Goal: Transaction & Acquisition: Book appointment/travel/reservation

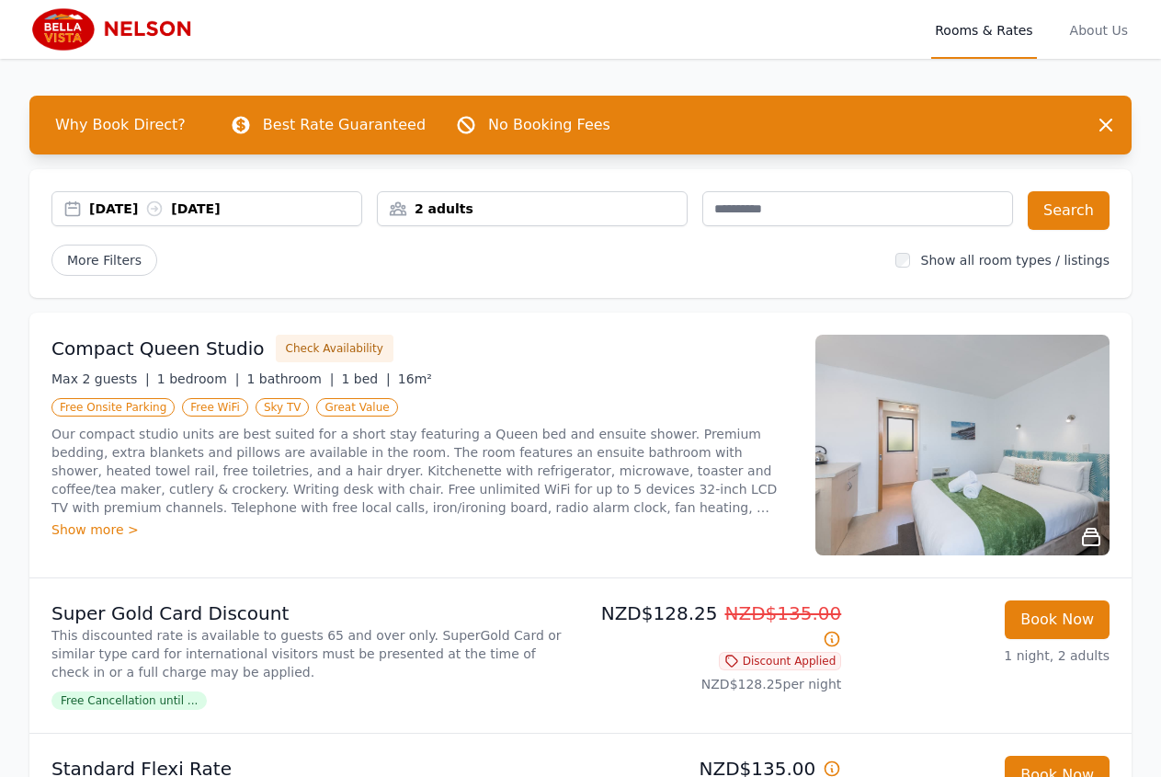
click at [93, 206] on div "03 Sep 2025 04 Sep 2025" at bounding box center [225, 209] width 272 height 18
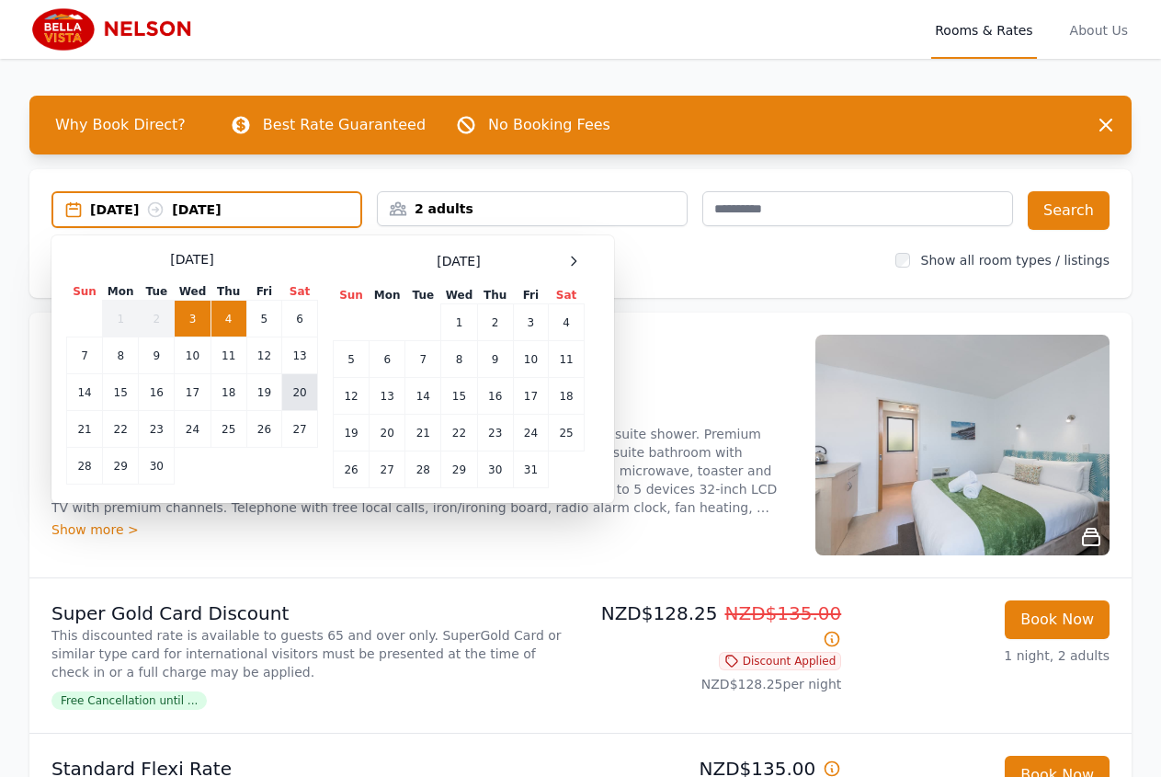
click at [305, 400] on td "20" at bounding box center [300, 392] width 36 height 37
click at [399, 546] on div "Compact Queen Studio Check Availability Max 2 guests | 1 bedroom | 1 bathroom |…" at bounding box center [422, 445] width 742 height 221
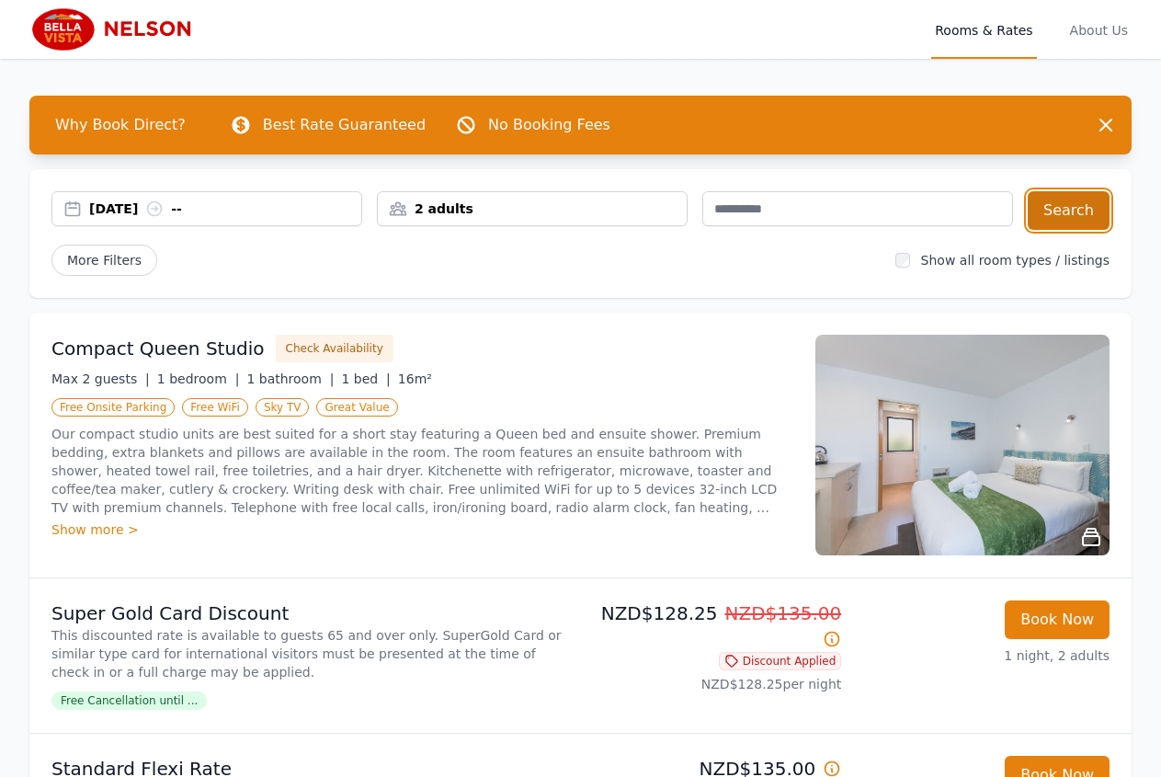
click at [1059, 216] on button "Search" at bounding box center [1069, 210] width 82 height 39
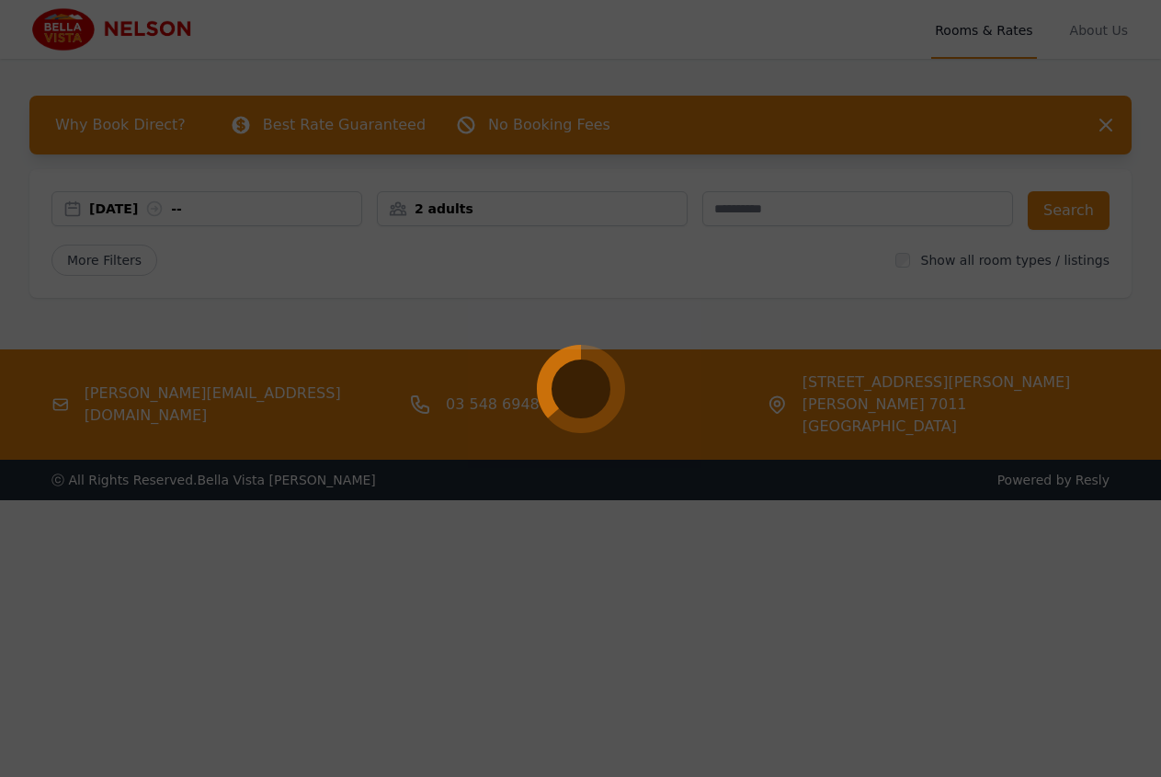
click at [728, 598] on div at bounding box center [580, 388] width 1161 height 777
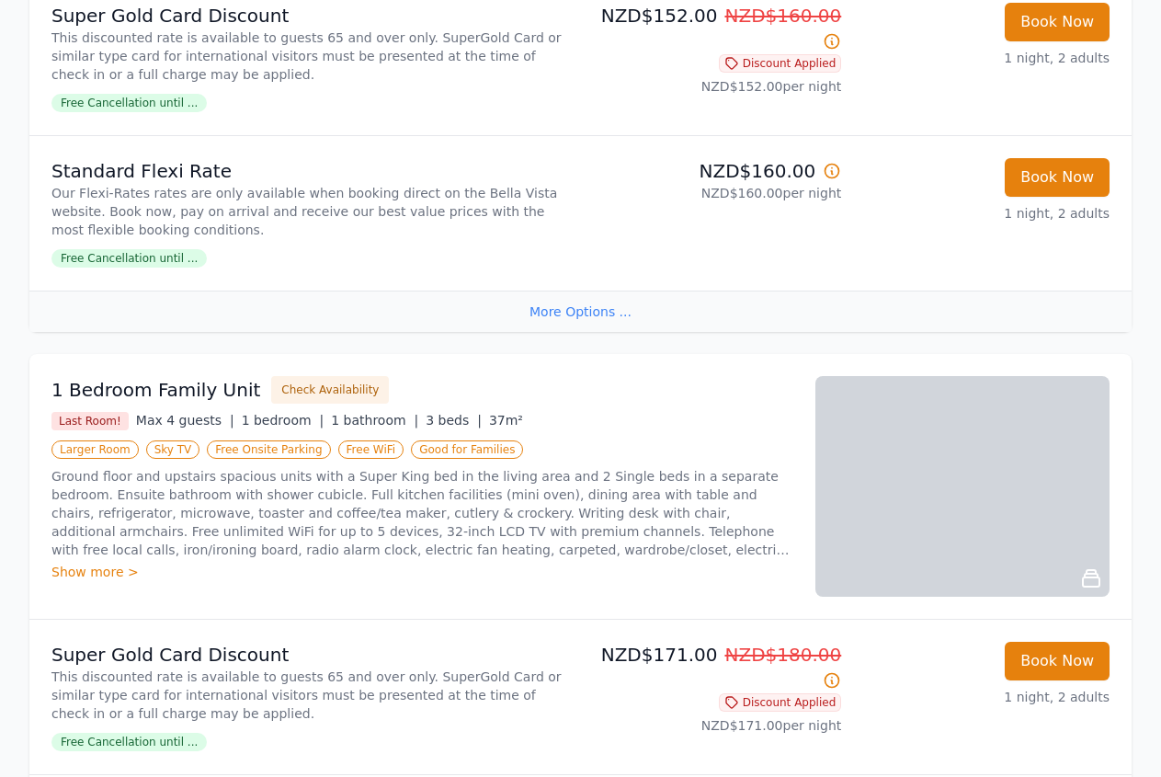
scroll to position [1500, 0]
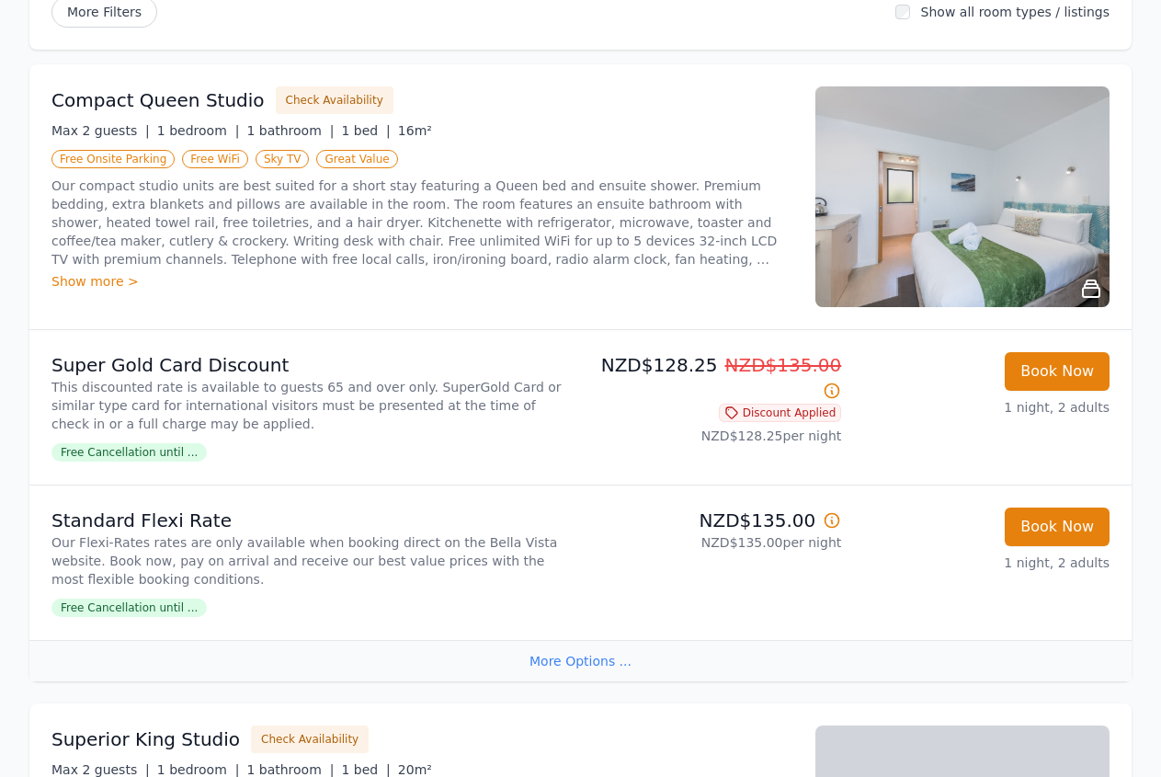
scroll to position [281, 0]
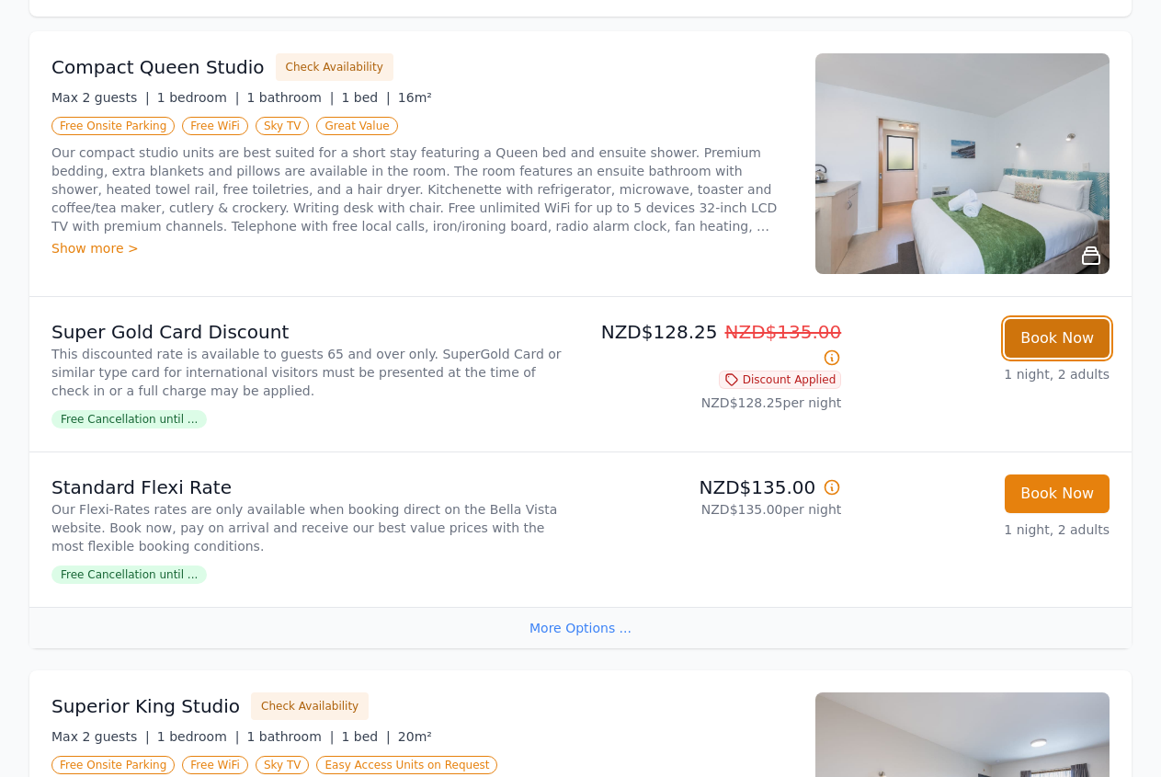
click at [1049, 336] on button "Book Now" at bounding box center [1057, 338] width 105 height 39
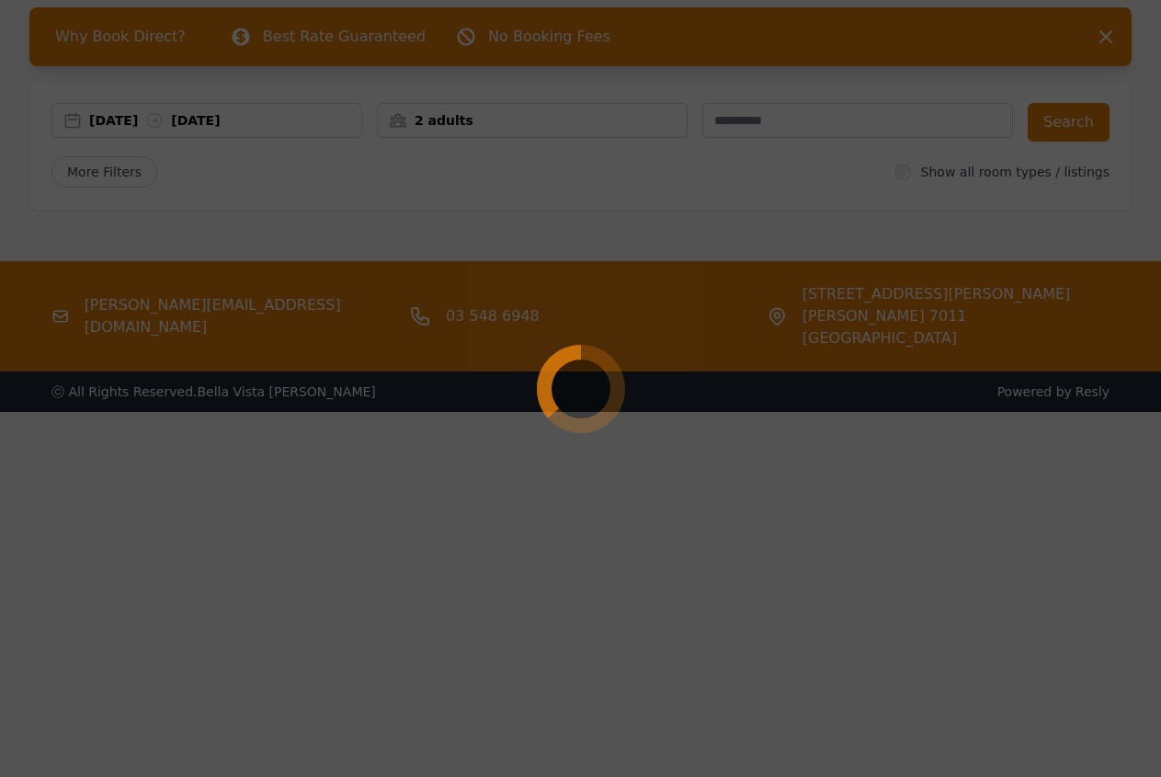
scroll to position [88, 0]
select select "**"
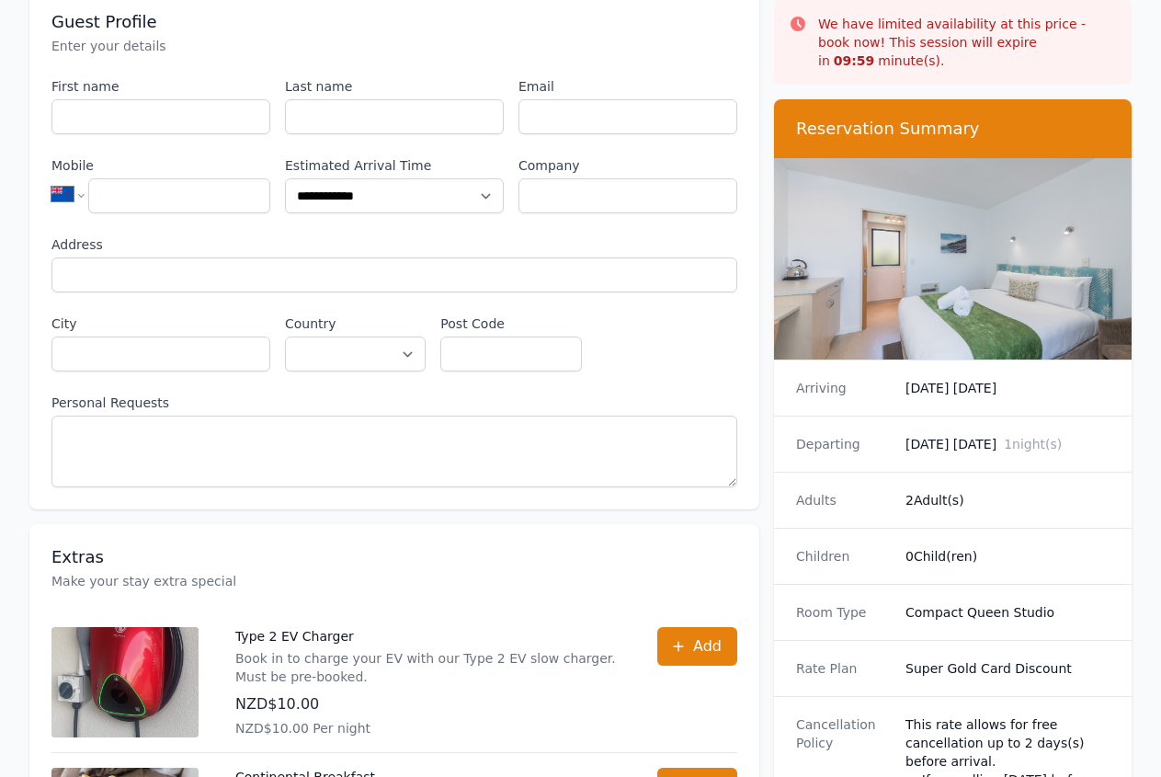
scroll to position [563, 0]
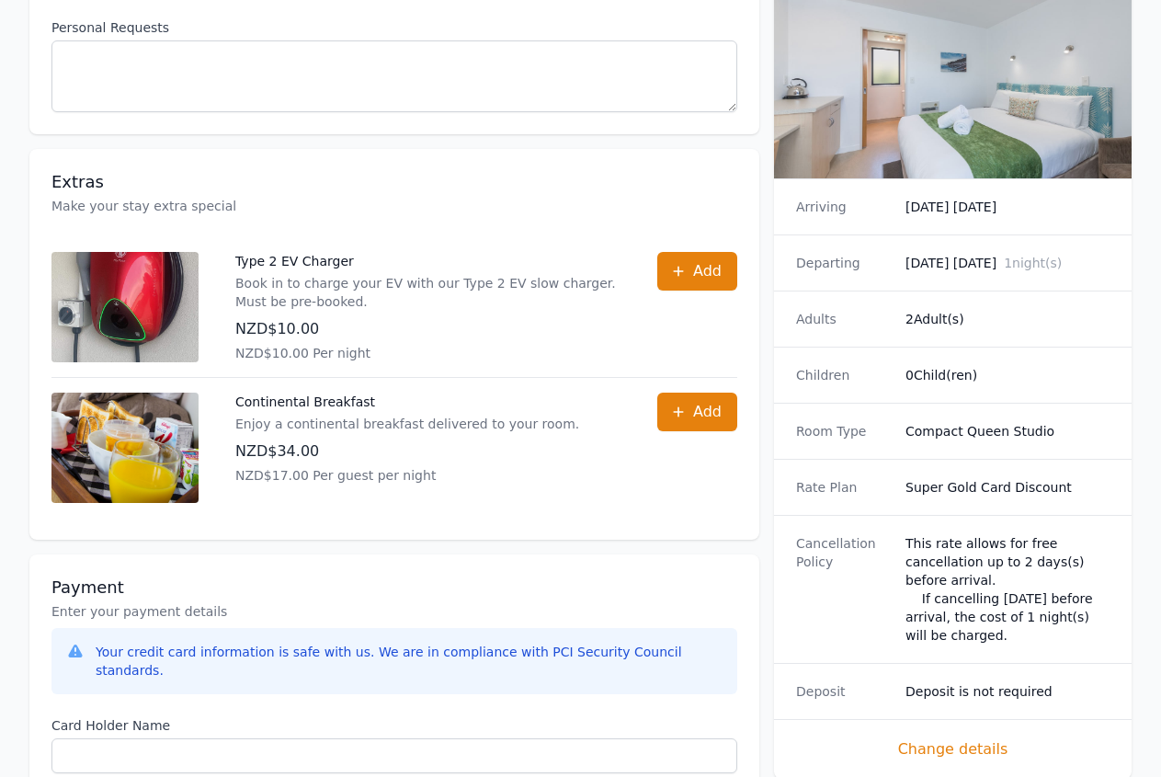
scroll to position [88, 0]
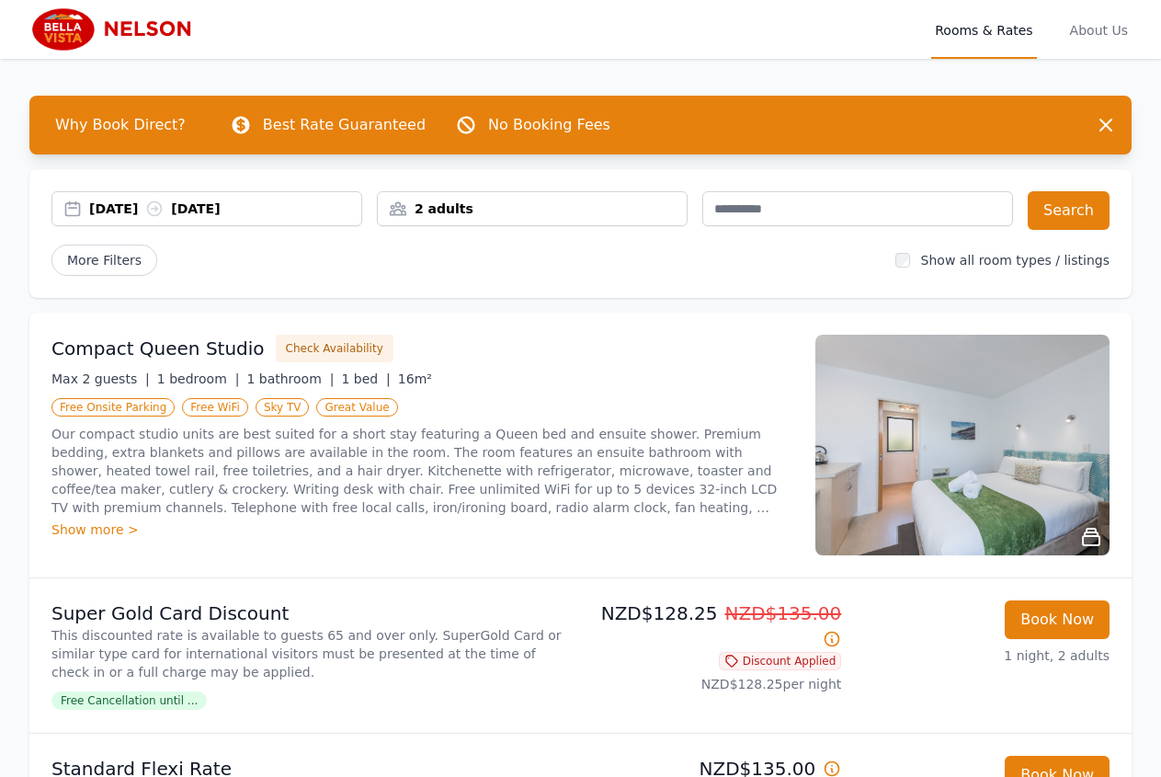
click at [473, 207] on div "2 adults" at bounding box center [532, 209] width 309 height 18
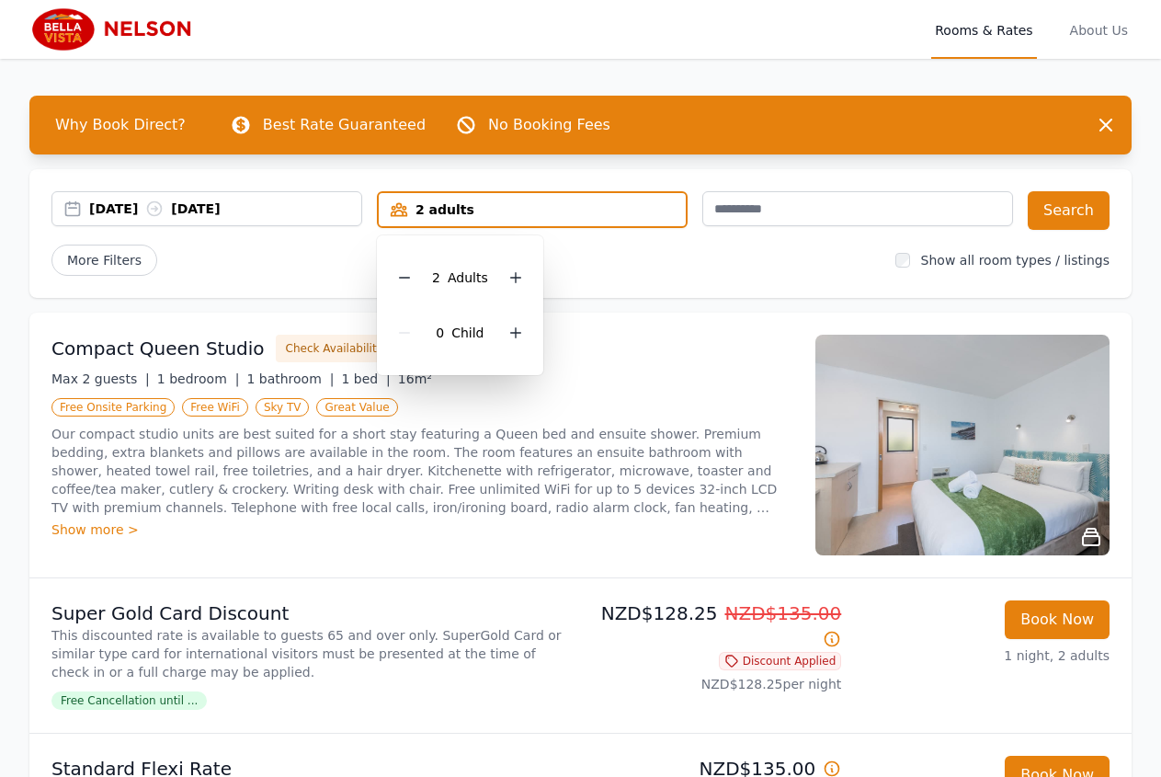
click at [678, 297] on div "[DATE] [DATE] 2 adults 2 Adult s 0 Child Search More Filters Show all room type…" at bounding box center [580, 233] width 1102 height 129
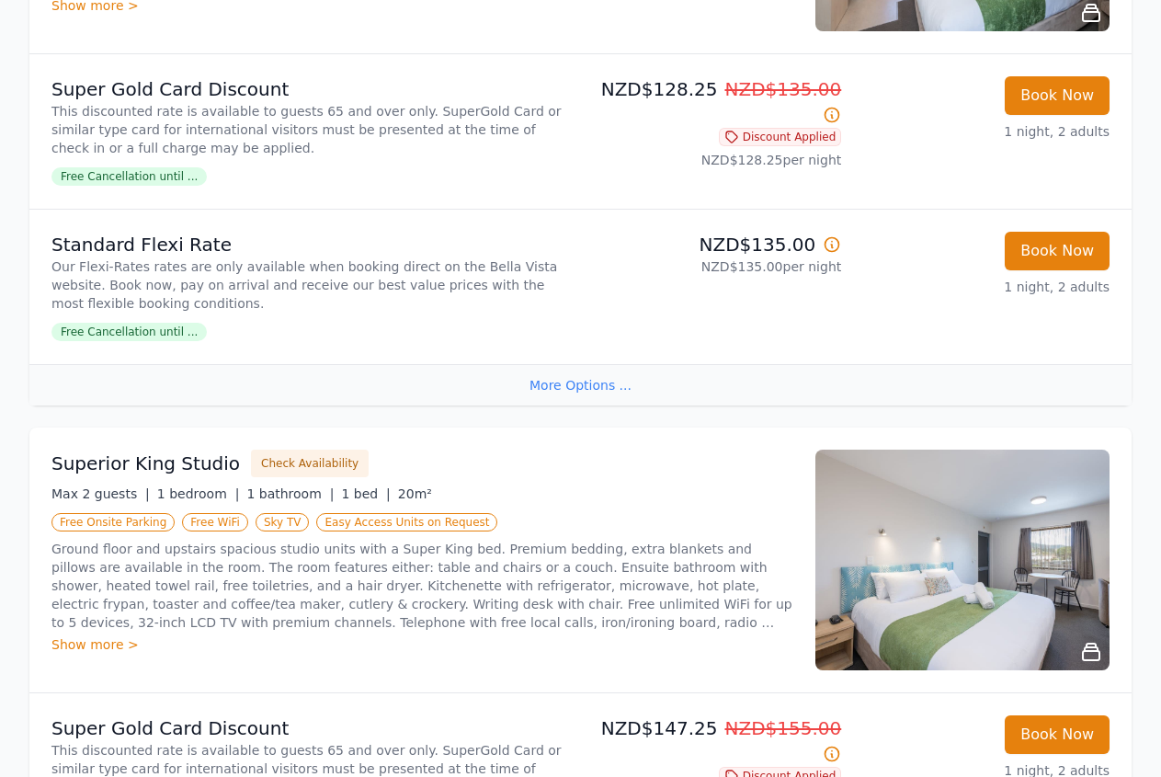
scroll to position [563, 0]
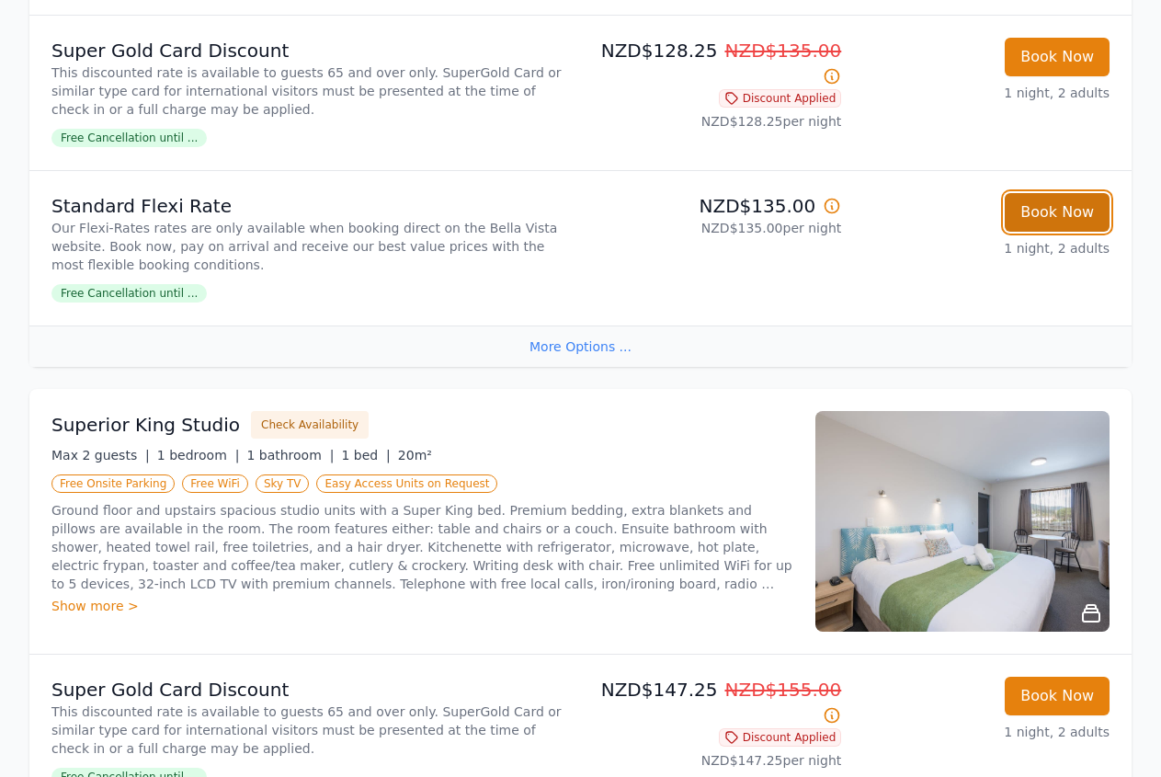
click at [1040, 210] on button "Book Now" at bounding box center [1057, 212] width 105 height 39
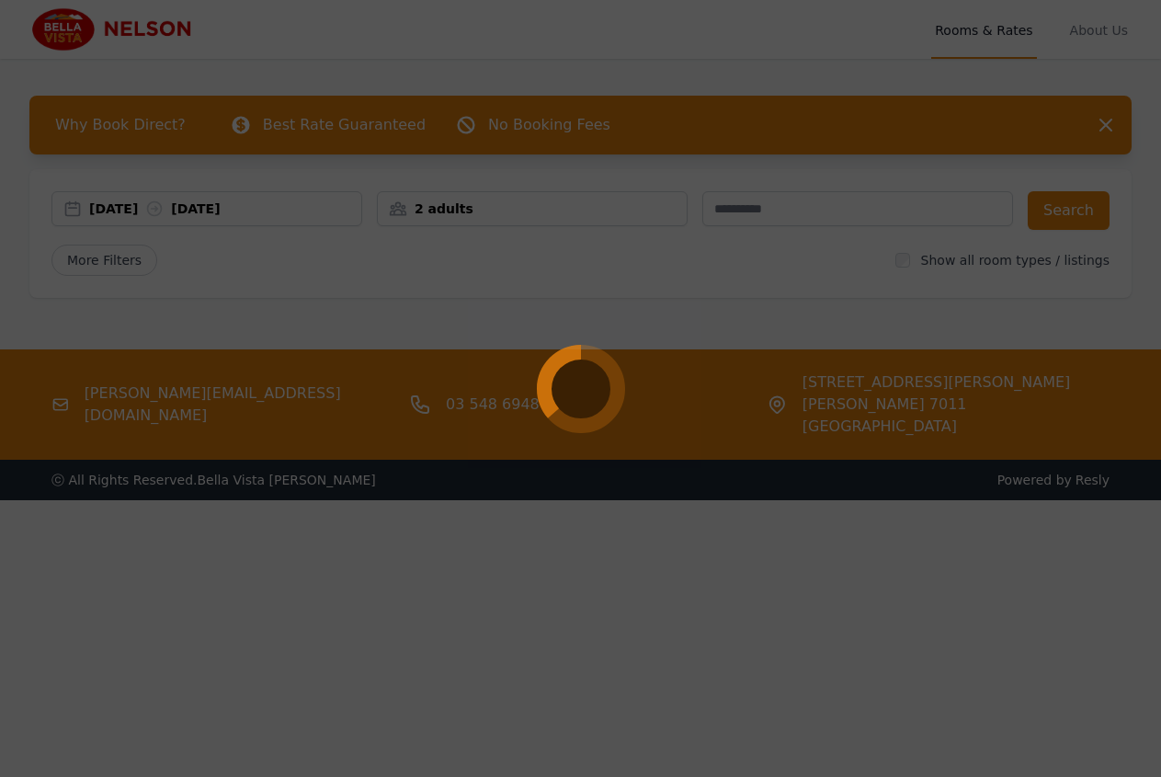
select select "**"
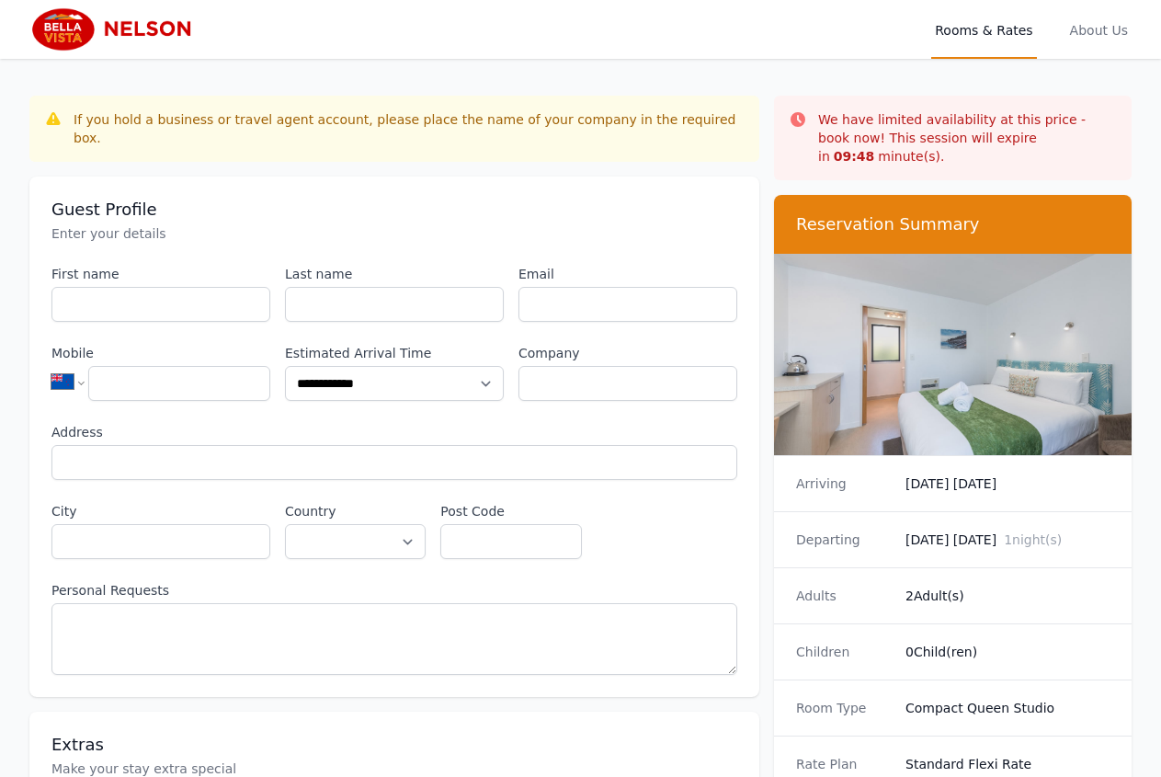
scroll to position [563, 0]
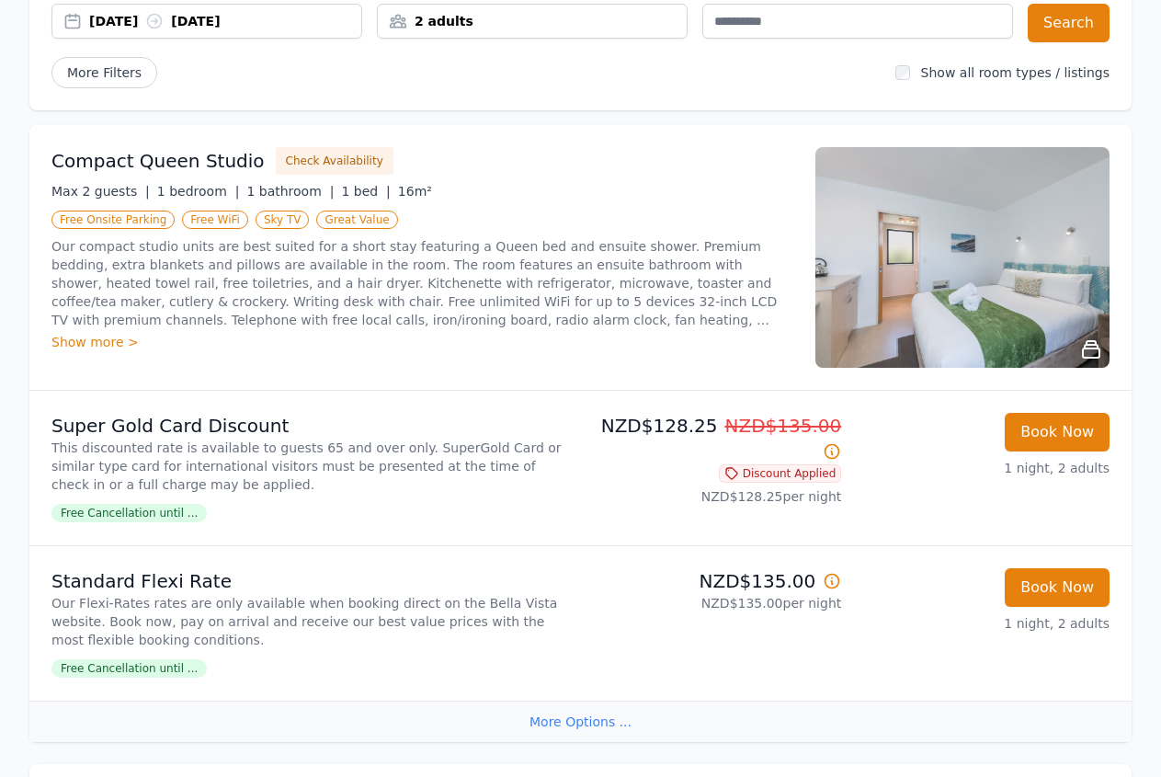
scroll to position [281, 0]
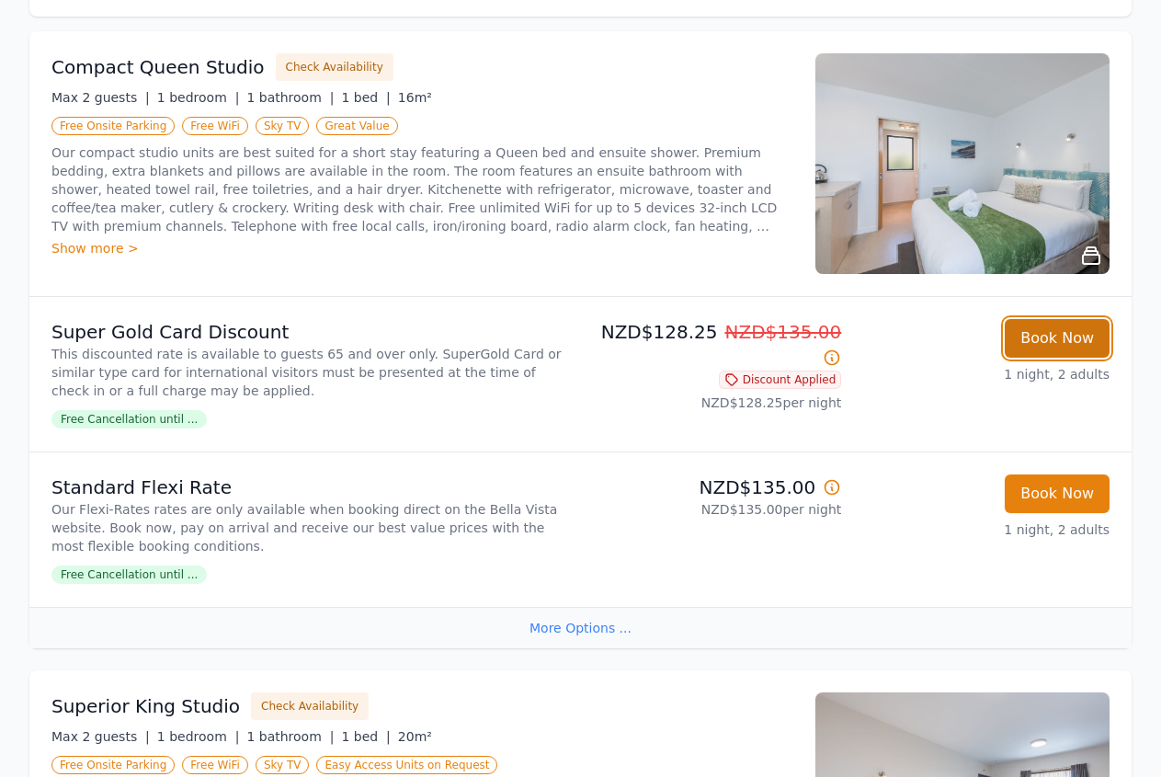
click at [1067, 347] on button "Book Now" at bounding box center [1057, 338] width 105 height 39
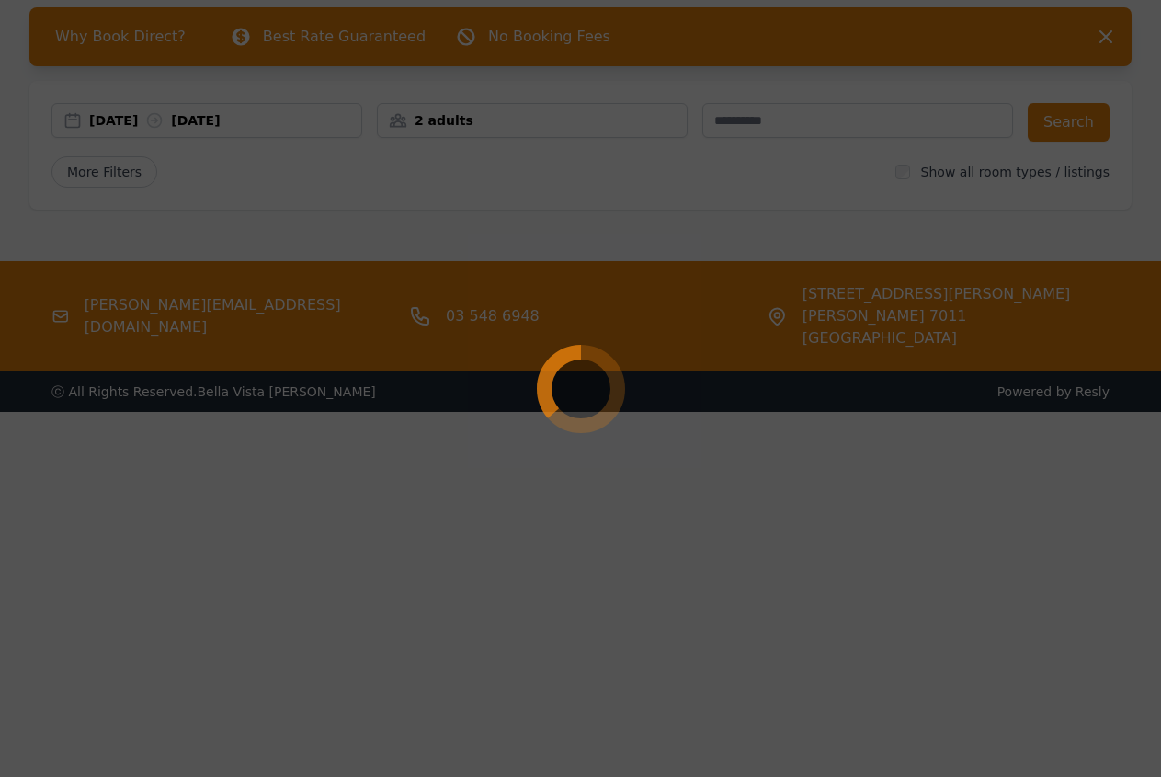
scroll to position [0, 0]
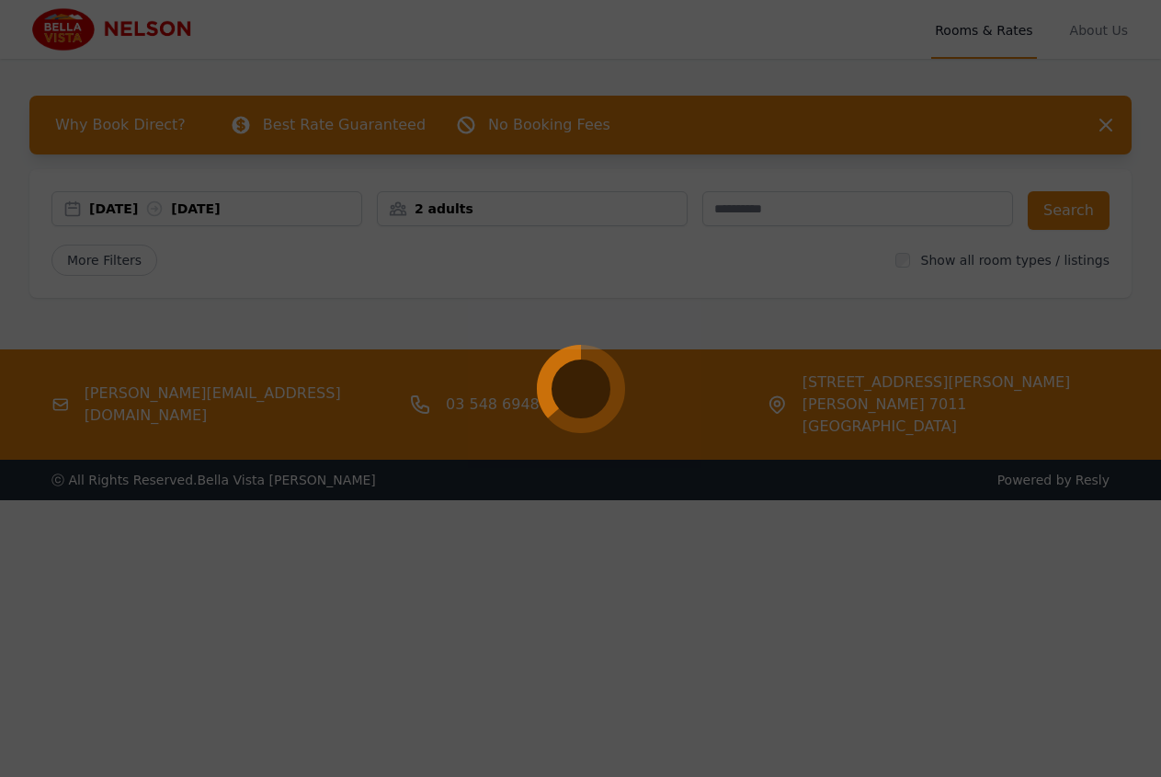
select select "**"
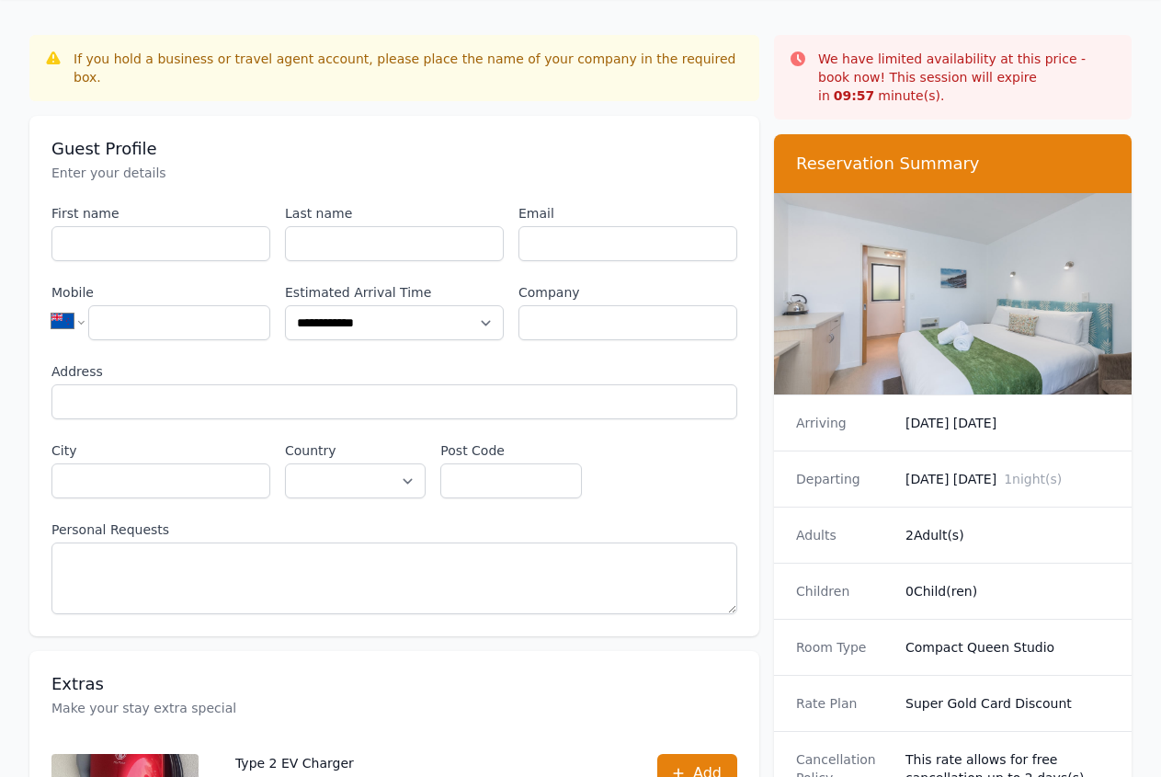
scroll to position [94, 0]
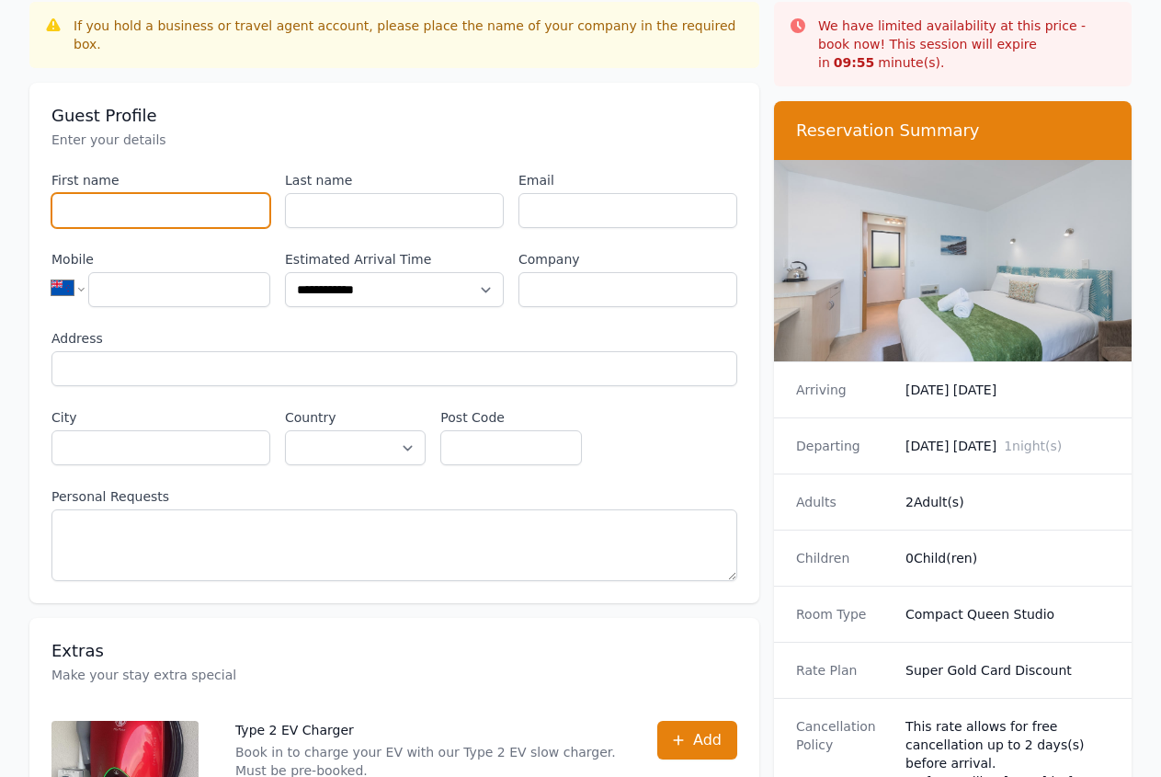
click at [108, 193] on input "First name" at bounding box center [160, 210] width 219 height 35
type input "******"
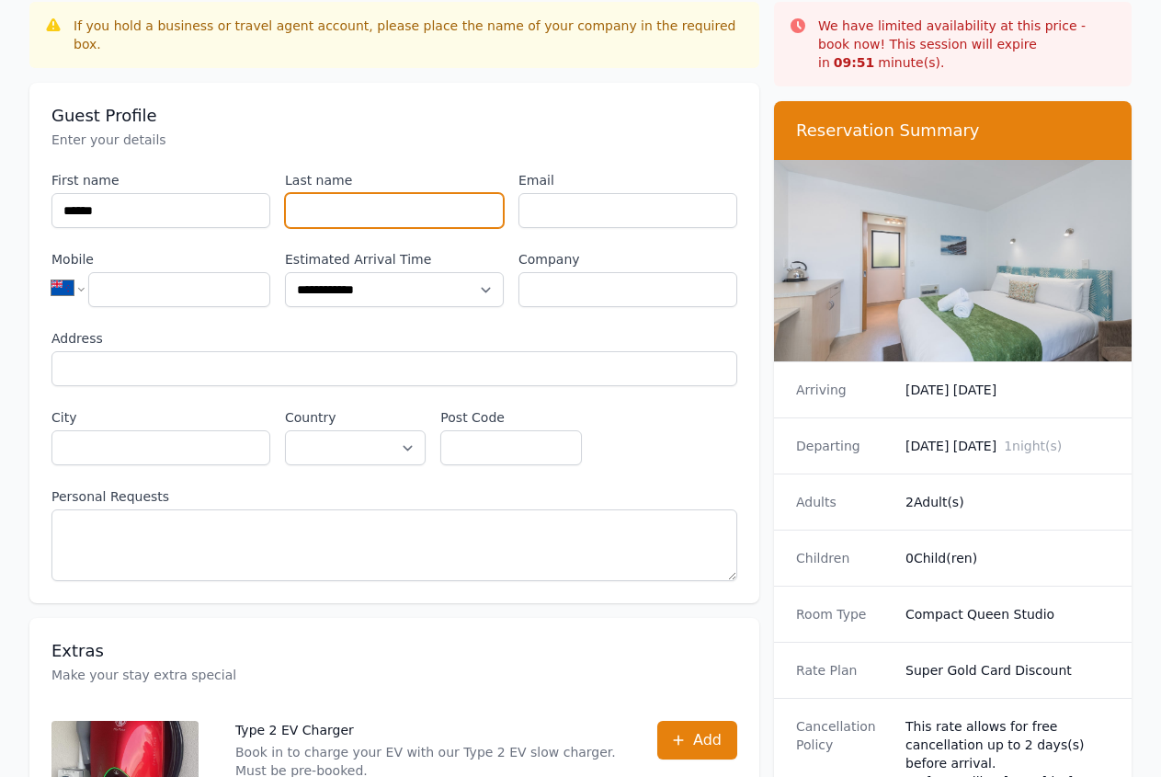
click at [419, 198] on input "Last name" at bounding box center [394, 210] width 219 height 35
type input "*****"
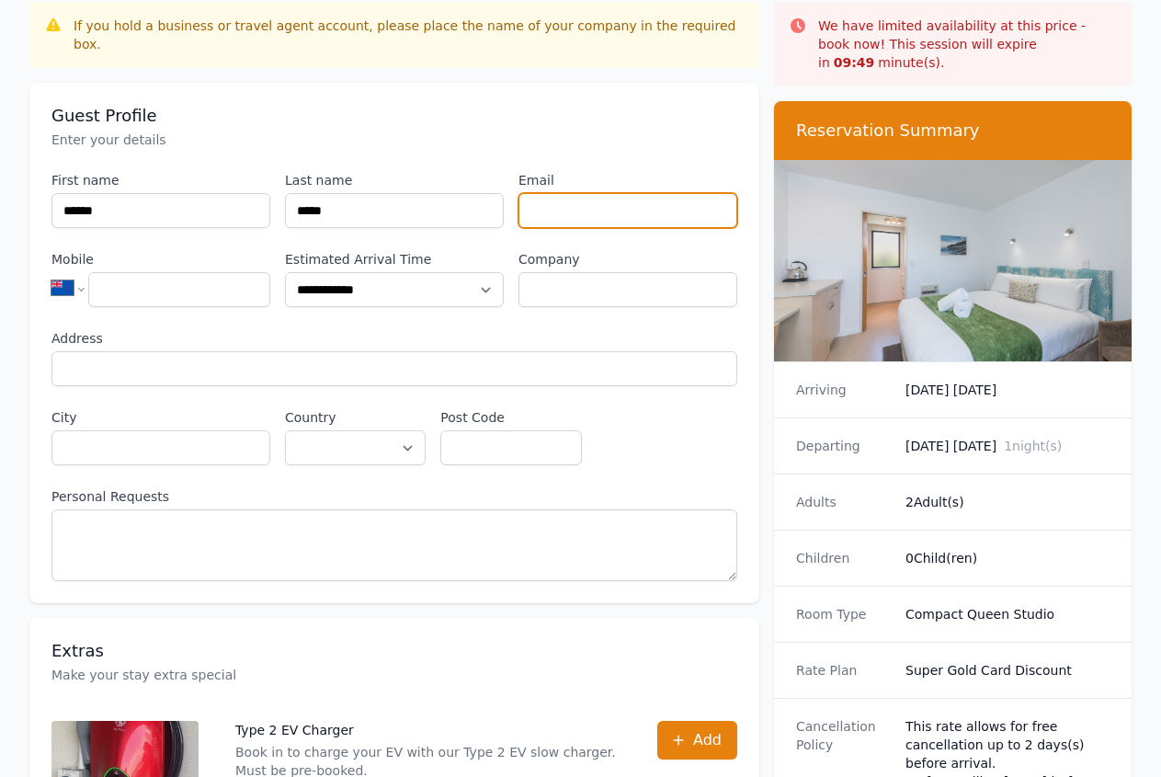
click at [626, 195] on input "Email" at bounding box center [628, 210] width 219 height 35
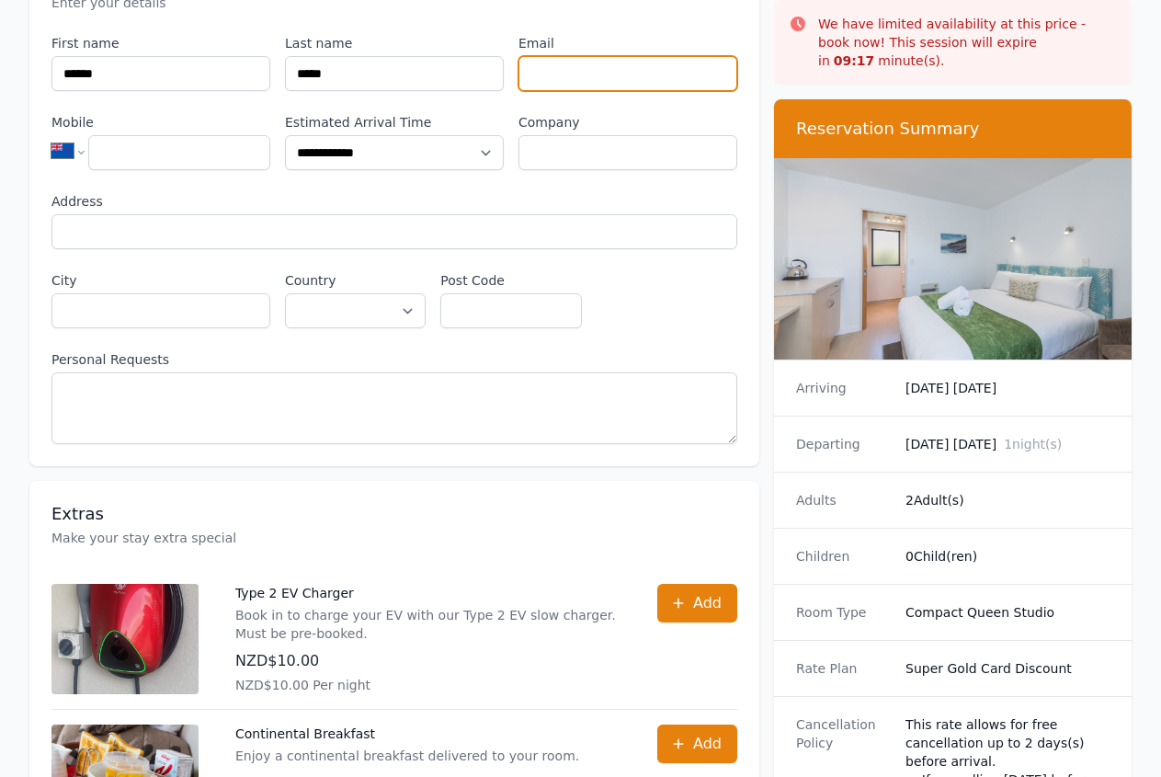
scroll to position [0, 0]
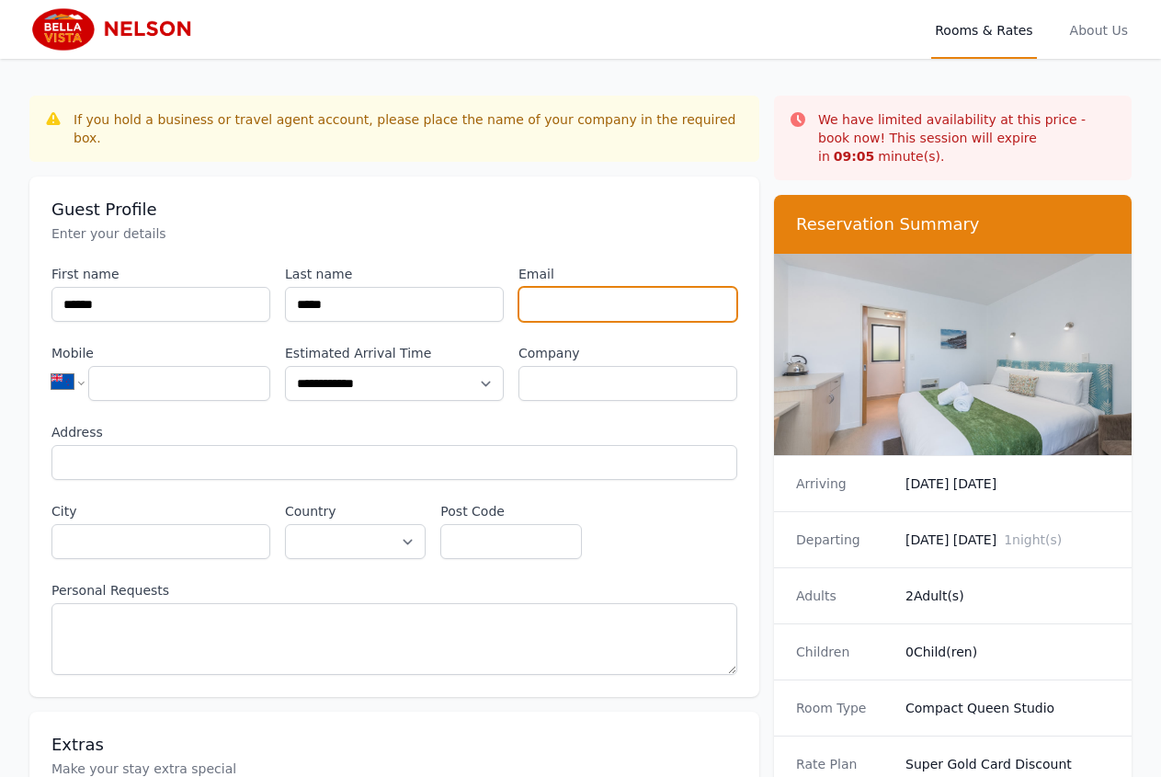
click at [618, 287] on input "Email" at bounding box center [628, 304] width 219 height 35
click at [616, 383] on div "**********" at bounding box center [394, 470] width 686 height 410
click at [640, 287] on input "Email" at bounding box center [628, 304] width 219 height 35
type input "*"
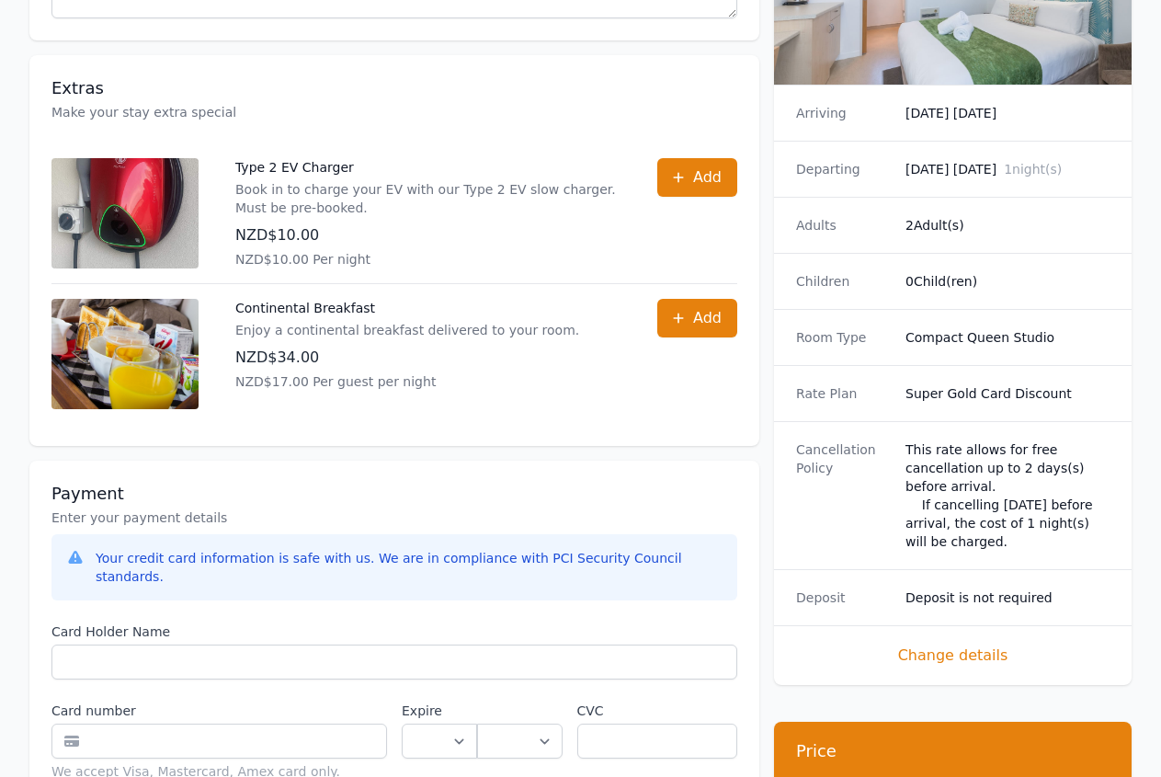
scroll to position [1030, 0]
